Goal: Information Seeking & Learning: Check status

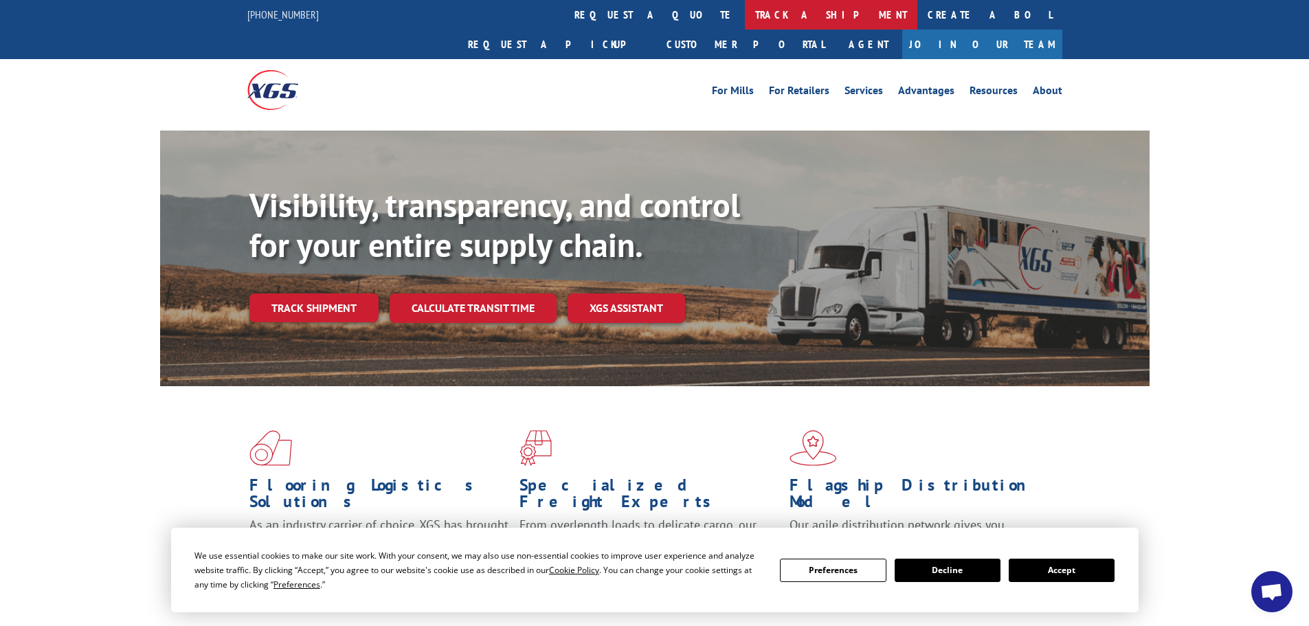
click at [745, 17] on link "track a shipment" at bounding box center [831, 15] width 172 height 30
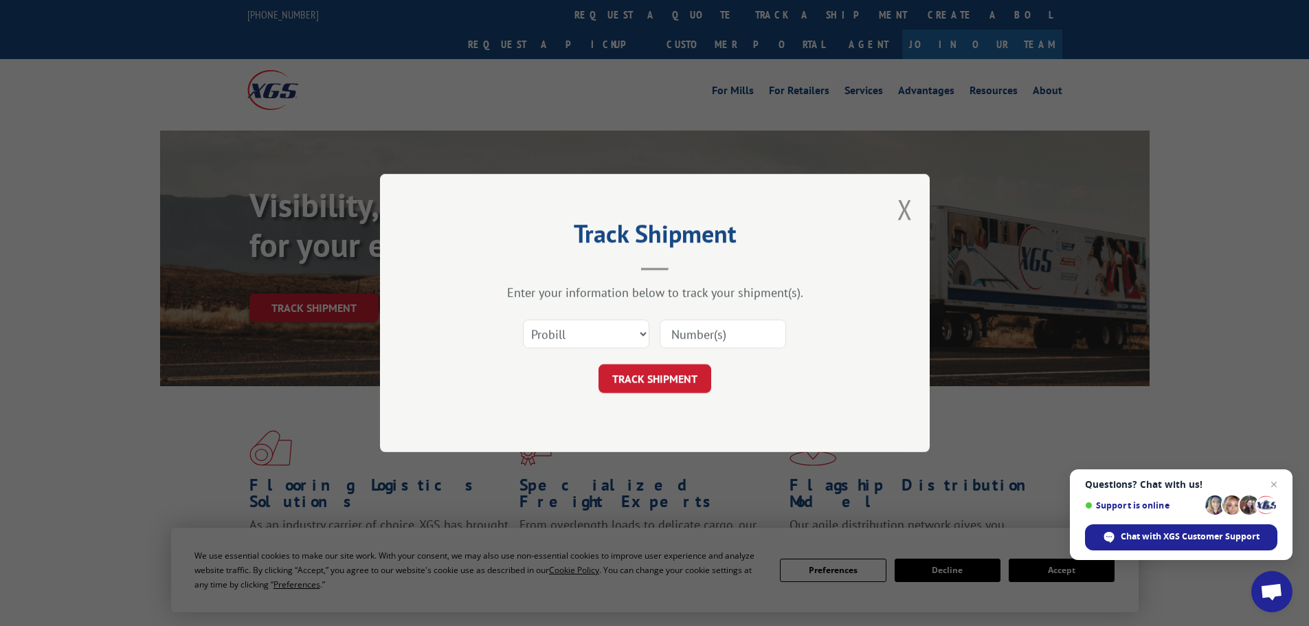
click at [751, 345] on input at bounding box center [722, 333] width 126 height 29
paste input "17478437"
type input "17478437"
click at [691, 368] on button "TRACK SHIPMENT" at bounding box center [654, 378] width 113 height 29
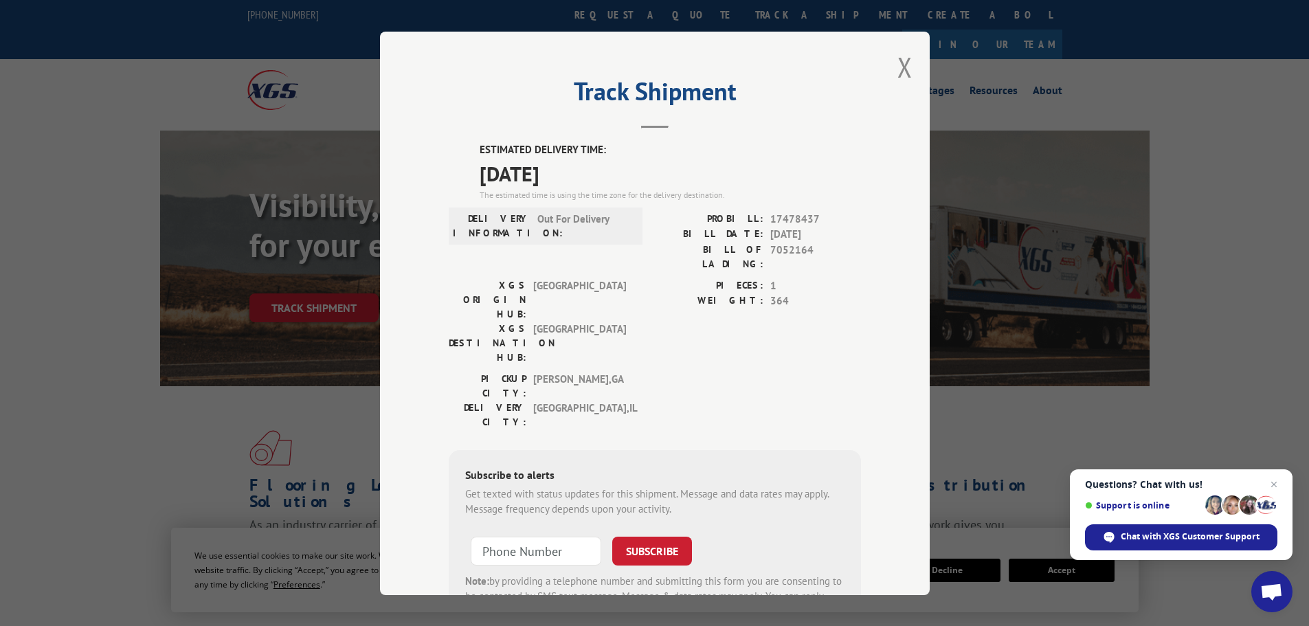
drag, startPoint x: 598, startPoint y: 173, endPoint x: 470, endPoint y: 155, distance: 129.8
click at [470, 155] on div "ESTIMATED DELIVERY TIME: [DATE] The estimated time is using the time zone for t…" at bounding box center [655, 389] width 412 height 494
copy div "ESTIMATED DELIVERY TIME: [DATE]"
click at [899, 63] on button "Close modal" at bounding box center [904, 67] width 15 height 36
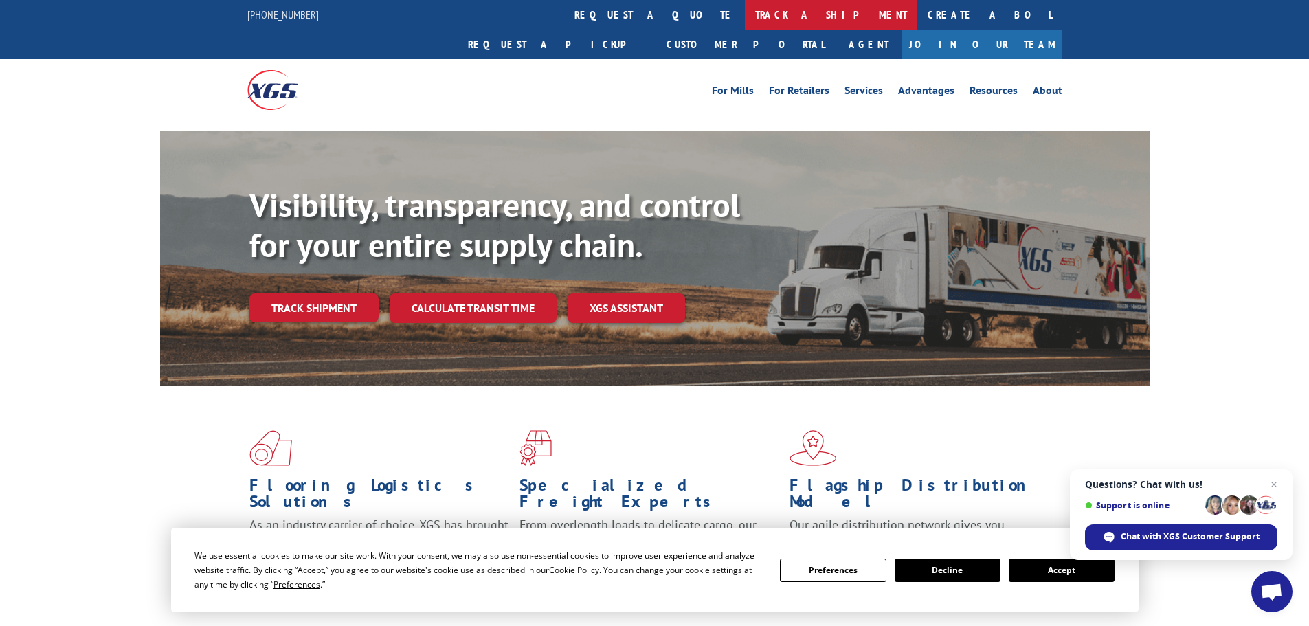
click at [745, 11] on link "track a shipment" at bounding box center [831, 15] width 172 height 30
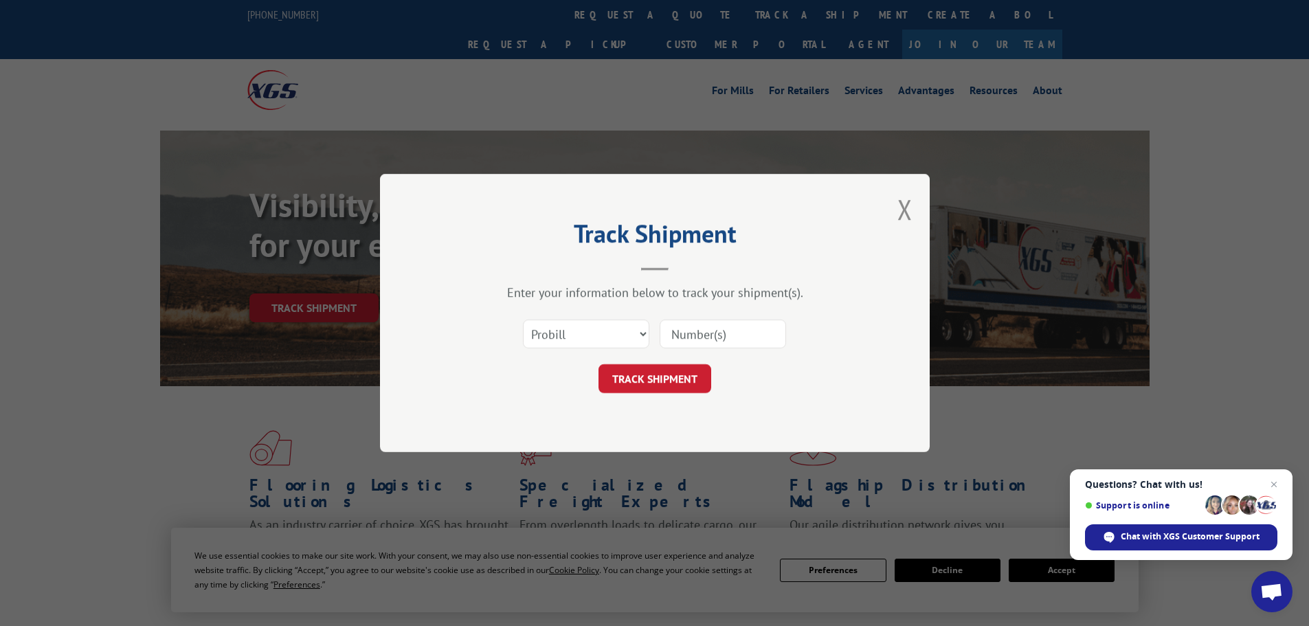
click at [709, 331] on input at bounding box center [722, 333] width 126 height 29
paste input "17478555"
type input "17478555"
click at [666, 371] on button "TRACK SHIPMENT" at bounding box center [654, 378] width 113 height 29
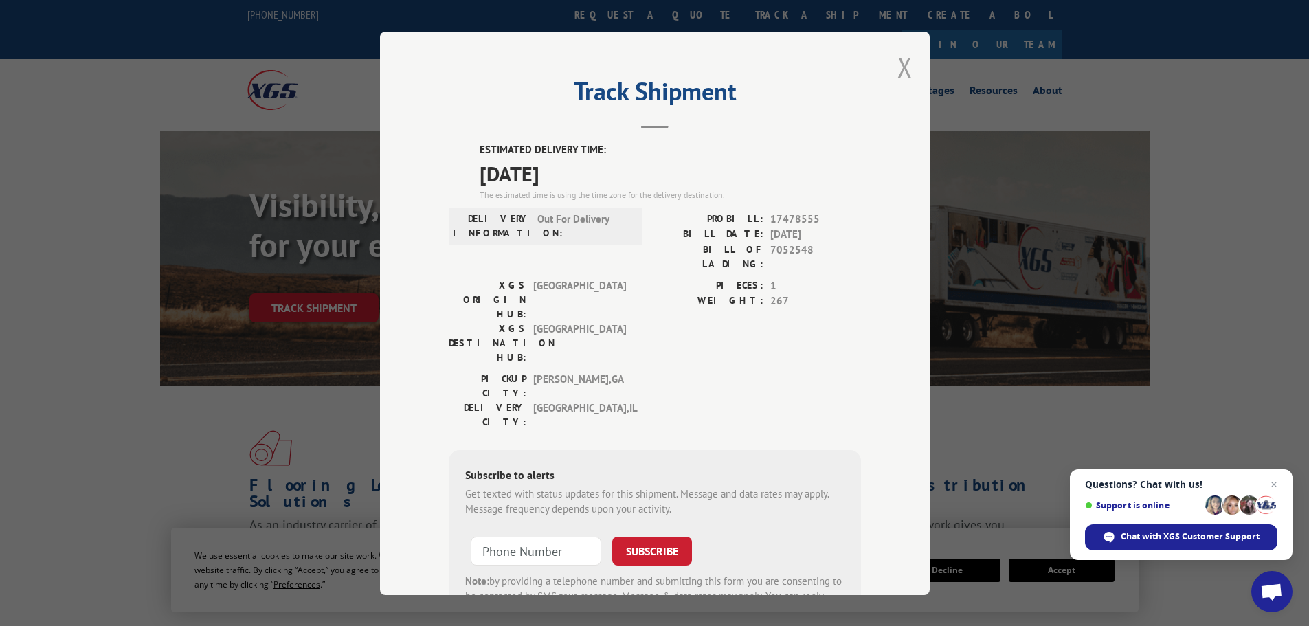
click at [900, 68] on button "Close modal" at bounding box center [904, 67] width 15 height 36
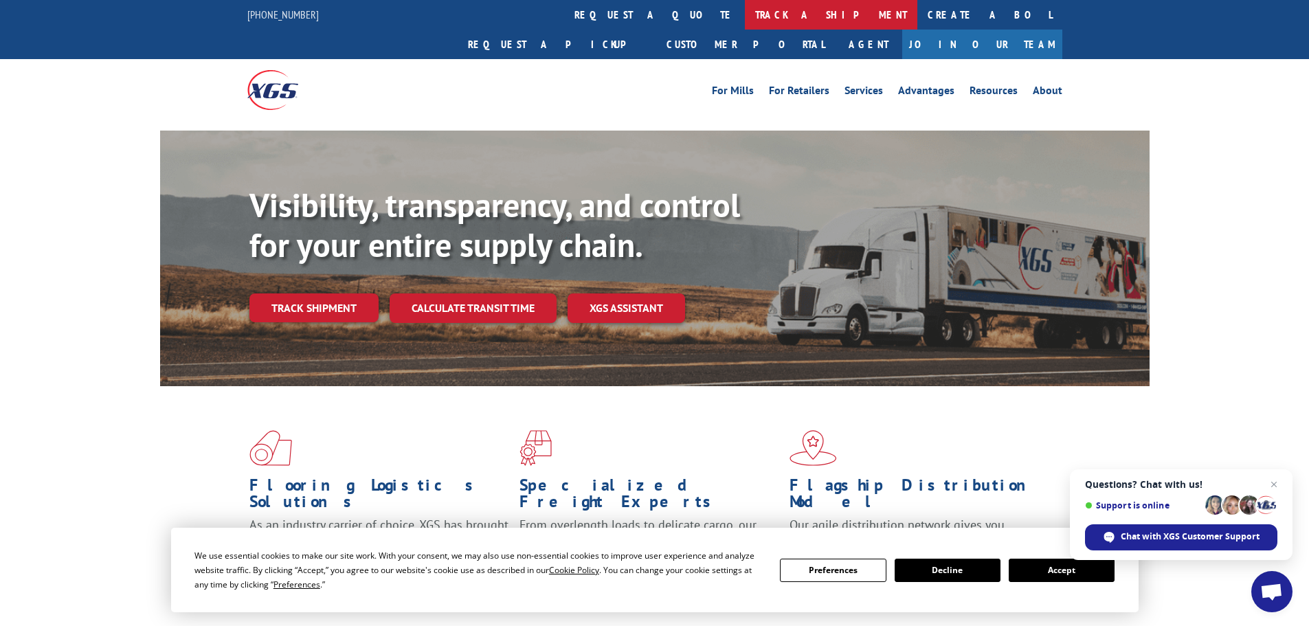
click at [745, 11] on link "track a shipment" at bounding box center [831, 15] width 172 height 30
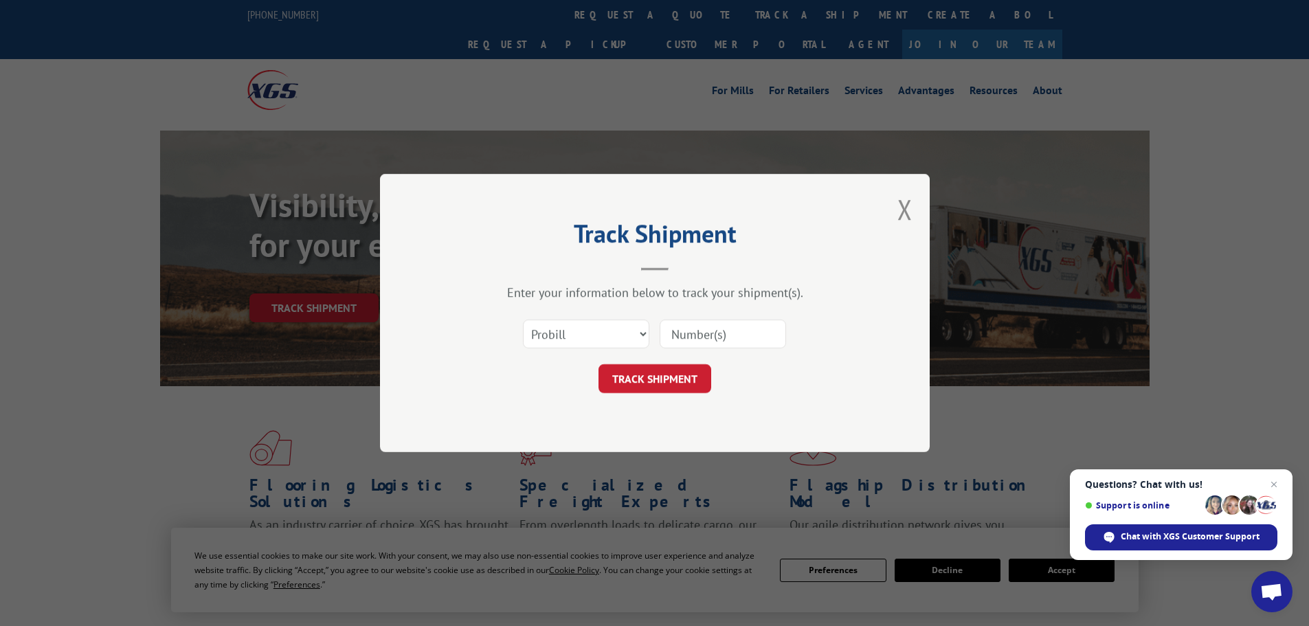
click at [714, 326] on input at bounding box center [722, 333] width 126 height 29
paste input "17233816"
type input "17233816"
click at [665, 365] on button "TRACK SHIPMENT" at bounding box center [654, 378] width 113 height 29
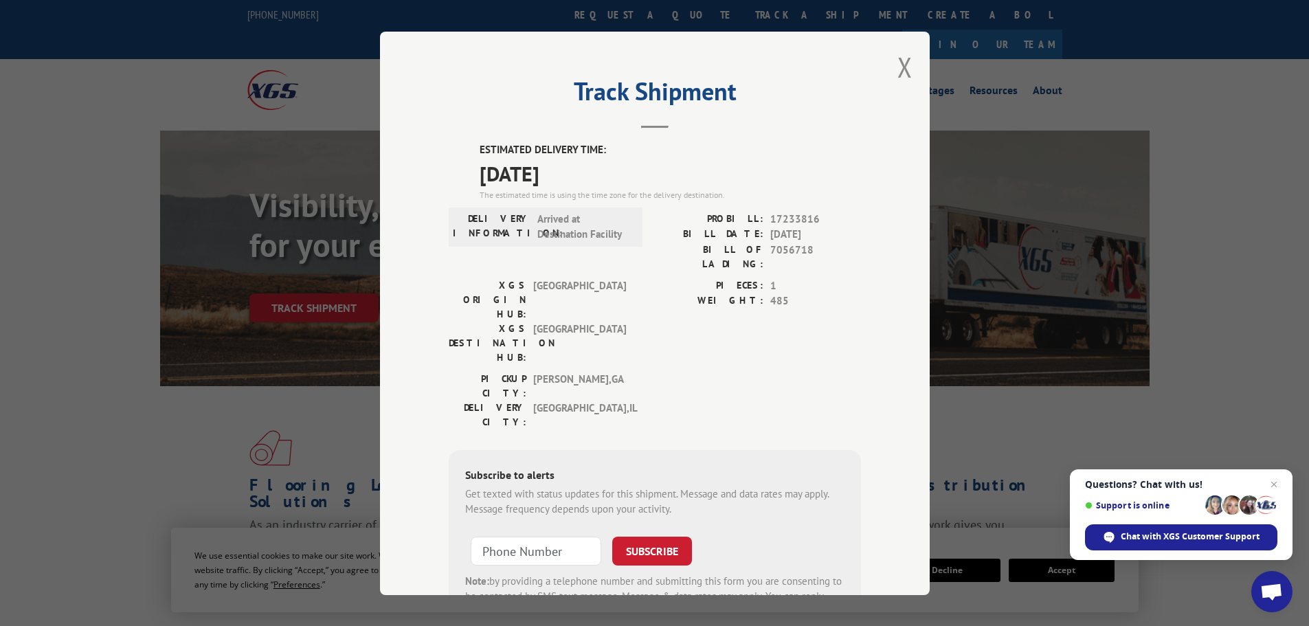
drag, startPoint x: 598, startPoint y: 175, endPoint x: 473, endPoint y: 154, distance: 126.1
click at [473, 154] on div "ESTIMATED DELIVERY TIME: [DATE] The estimated time is using the time zone for t…" at bounding box center [655, 389] width 412 height 494
copy div "ESTIMATED DELIVERY TIME: [DATE]"
